Goal: Task Accomplishment & Management: Manage account settings

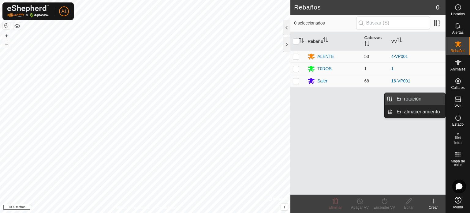
drag, startPoint x: 412, startPoint y: 99, endPoint x: 397, endPoint y: 99, distance: 14.4
click at [412, 99] on link "En rotación" at bounding box center [419, 99] width 52 height 12
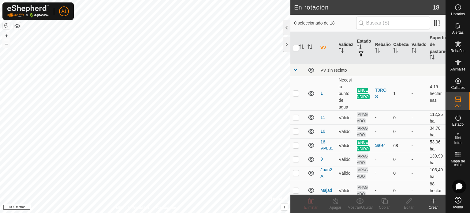
click at [295, 148] on p-checkbox at bounding box center [296, 145] width 6 height 5
checkbox input "false"
click at [294, 94] on p-checkbox at bounding box center [296, 93] width 6 height 5
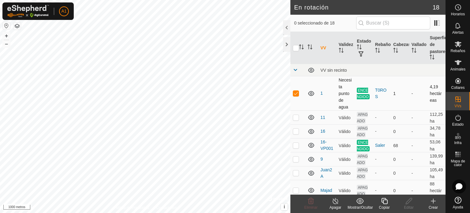
checkbox input "false"
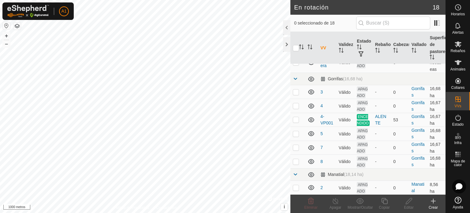
scroll to position [200, 0]
click at [296, 122] on p-checkbox at bounding box center [296, 119] width 6 height 5
checkbox input "true"
click at [384, 207] on font "Copiar" at bounding box center [384, 207] width 11 height 4
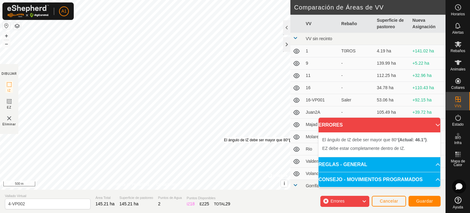
click at [224, 137] on div "El [PERSON_NAME] de IZ debe ser mayor que 80° (Actual: 46.1°) ." at bounding box center [269, 140] width 91 height 6
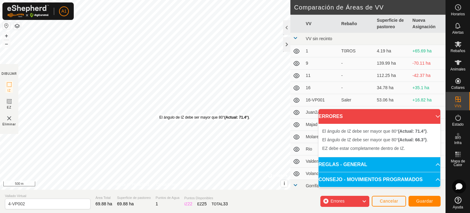
click at [159, 114] on div "El [PERSON_NAME] de IZ debe ser mayor que 80° (Actual: 71.4°) ." at bounding box center [204, 117] width 91 height 6
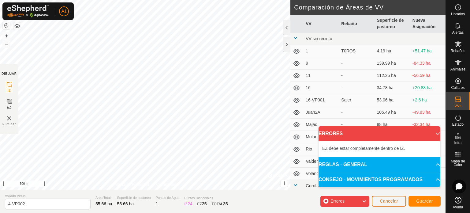
click at [393, 202] on span "Cancelar" at bounding box center [389, 200] width 18 height 5
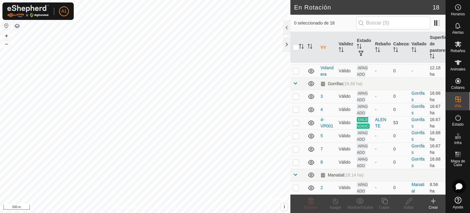
scroll to position [179, 0]
click at [297, 120] on p-checkbox at bounding box center [296, 122] width 6 height 5
checkbox input "true"
click at [382, 204] on icon at bounding box center [385, 200] width 8 height 7
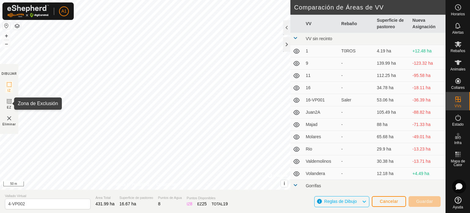
click at [9, 101] on icon at bounding box center [9, 101] width 4 height 4
click at [7, 123] on span "Eliminar" at bounding box center [8, 124] width 13 height 5
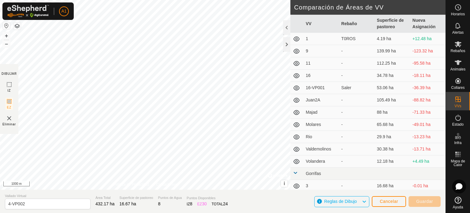
scroll to position [13, 0]
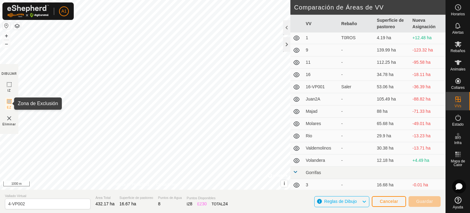
click at [9, 101] on icon at bounding box center [9, 101] width 4 height 4
click at [392, 202] on span "Cancelar" at bounding box center [389, 201] width 18 height 5
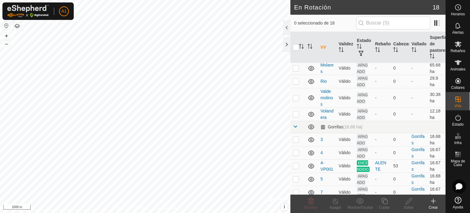
scroll to position [179, 0]
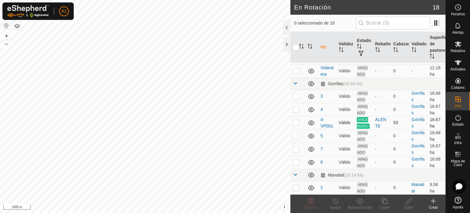
click at [296, 120] on p-checkbox at bounding box center [296, 122] width 6 height 5
checkbox input "true"
click at [383, 205] on div "Copiar" at bounding box center [384, 207] width 24 height 6
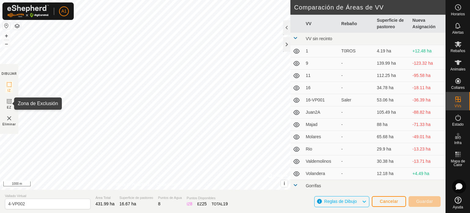
click at [9, 104] on icon at bounding box center [9, 101] width 7 height 7
click at [10, 125] on span "Eliminar" at bounding box center [8, 124] width 13 height 5
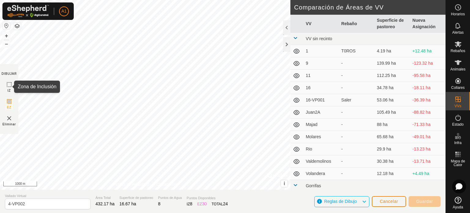
click at [9, 84] on icon at bounding box center [9, 84] width 7 height 7
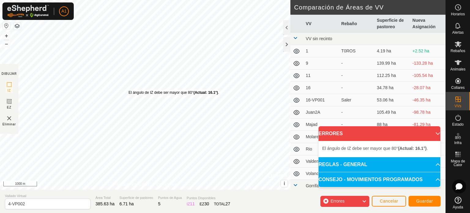
click at [129, 90] on div "El [PERSON_NAME] de IZ debe ser mayor que 80° (Actual: 16.1°) ." at bounding box center [174, 93] width 91 height 6
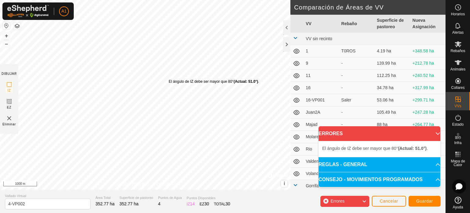
click at [169, 79] on div "El [PERSON_NAME] de IZ debe ser mayor que 80° (Actual: 51.0°) ." at bounding box center [214, 82] width 91 height 6
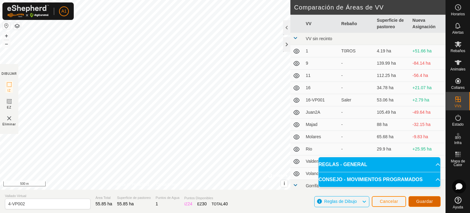
click at [420, 200] on span "Guardar" at bounding box center [424, 201] width 17 height 5
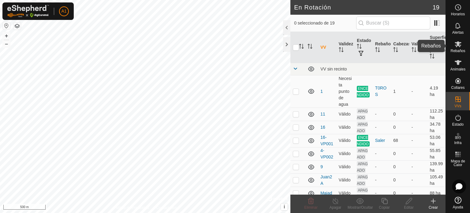
click at [455, 47] on icon at bounding box center [458, 43] width 7 height 7
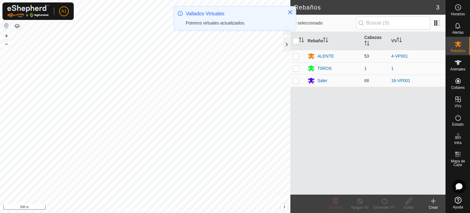
click at [295, 56] on p-checkbox at bounding box center [296, 56] width 6 height 5
checkbox input "true"
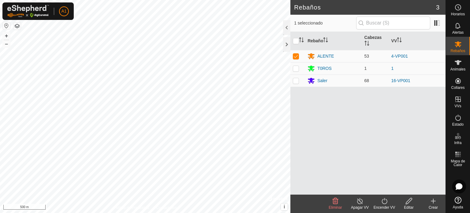
click at [382, 205] on div "Encender VV" at bounding box center [384, 207] width 24 height 6
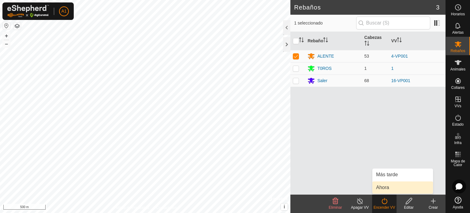
click at [382, 187] on link "Ahora" at bounding box center [403, 187] width 61 height 12
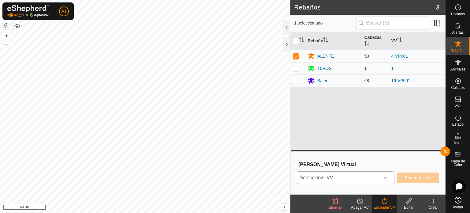
click at [384, 178] on icon "dropdown trigger" at bounding box center [385, 177] width 5 height 5
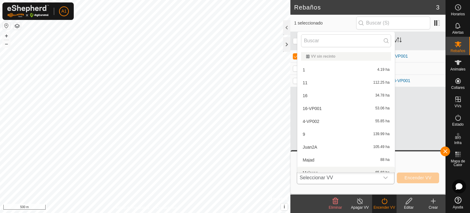
scroll to position [7, 0]
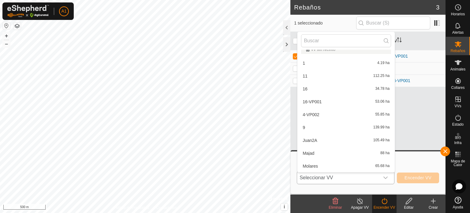
click at [311, 112] on li "4-VP002 55.85 ha" at bounding box center [346, 114] width 97 height 12
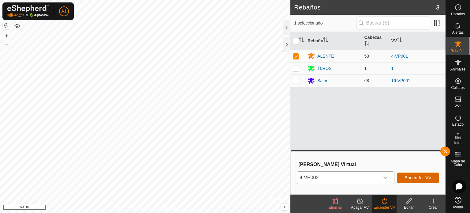
click at [411, 174] on button "Encender VV" at bounding box center [418, 177] width 42 height 11
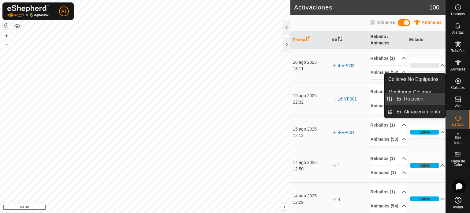
click at [411, 100] on link "En Rotación" at bounding box center [419, 99] width 52 height 12
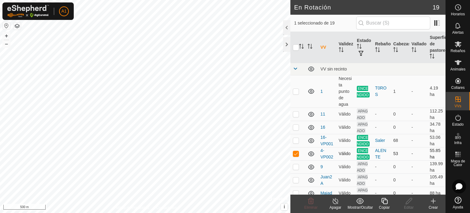
click at [297, 156] on p-checkbox at bounding box center [296, 153] width 6 height 5
checkbox input "false"
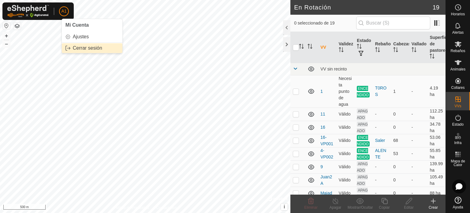
click at [83, 47] on link "Cerrar sesión" at bounding box center [92, 48] width 61 height 10
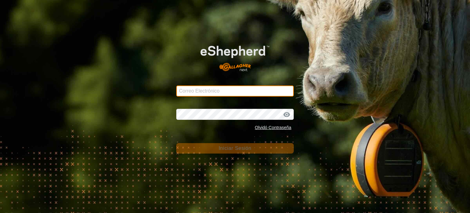
type input "[EMAIL_ADDRESS][DOMAIN_NAME]"
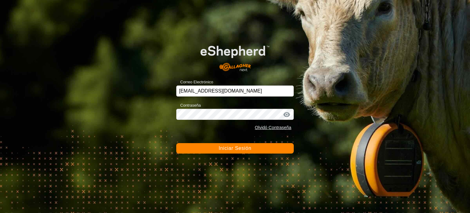
click at [232, 148] on span "Iniciar Sesión" at bounding box center [235, 147] width 33 height 5
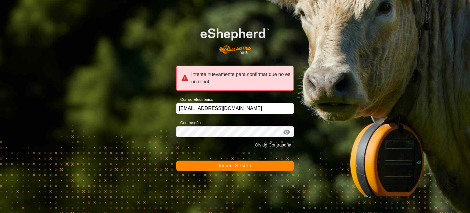
click at [228, 165] on span "Iniciar Sesión" at bounding box center [235, 165] width 33 height 5
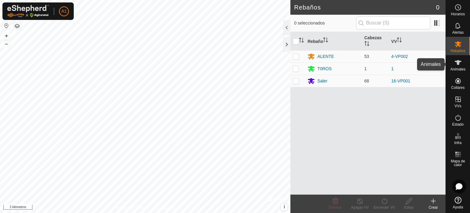
click at [456, 69] on font "Animales" at bounding box center [458, 69] width 15 height 4
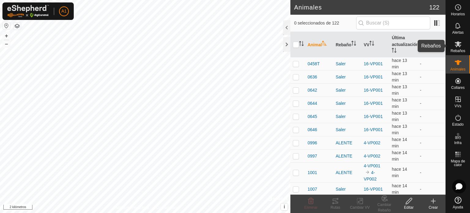
click at [458, 49] on font "Rebaños" at bounding box center [458, 51] width 15 height 4
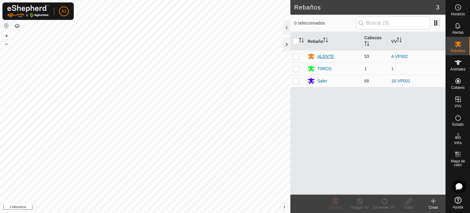
click at [324, 54] on font "ALENTE" at bounding box center [325, 56] width 17 height 5
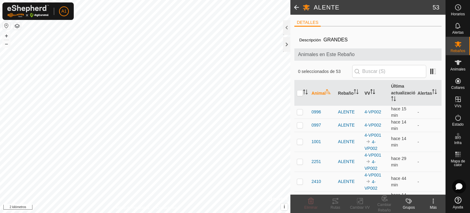
click at [366, 91] on font "VV" at bounding box center [368, 92] width 6 height 5
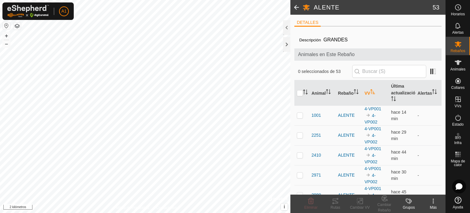
click at [366, 91] on font "VV" at bounding box center [368, 92] width 6 height 5
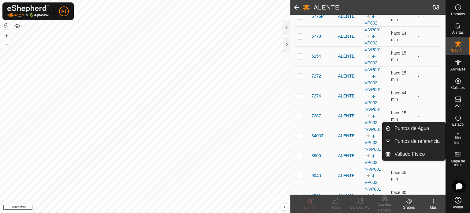
scroll to position [806, 0]
